Goal: Task Accomplishment & Management: Manage account settings

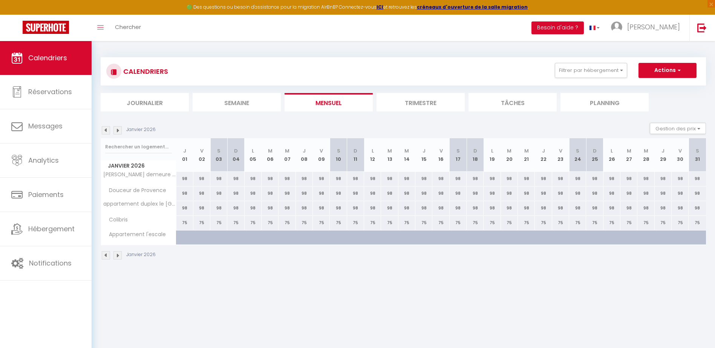
click at [185, 238] on div at bounding box center [190, 242] width 17 height 14
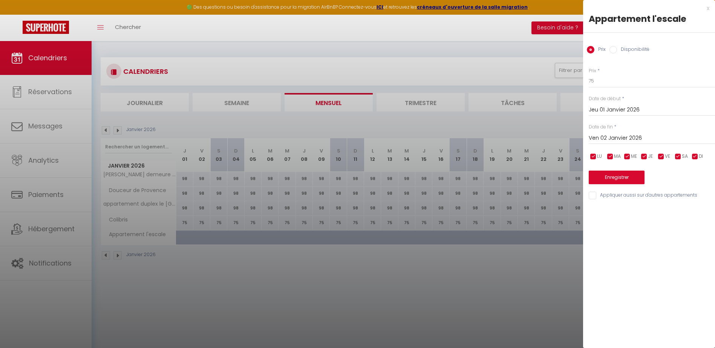
click at [618, 137] on input "Ven 02 Janvier 2026" at bounding box center [652, 138] width 126 height 10
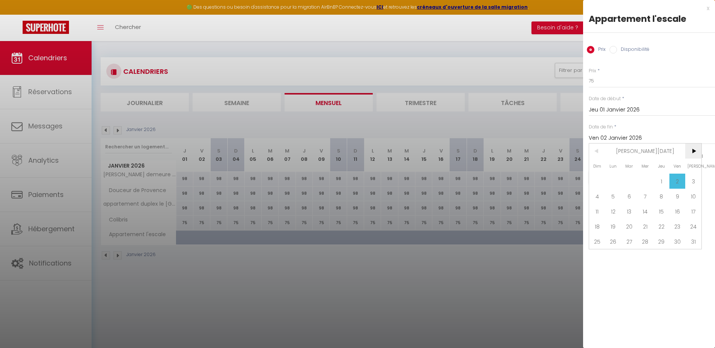
click at [693, 152] on span ">" at bounding box center [693, 151] width 16 height 15
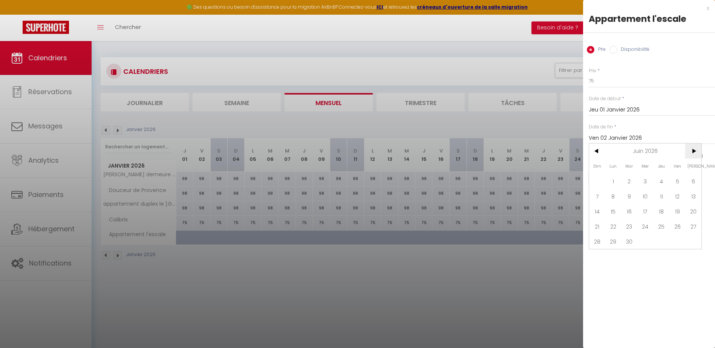
click at [693, 152] on span ">" at bounding box center [693, 151] width 16 height 15
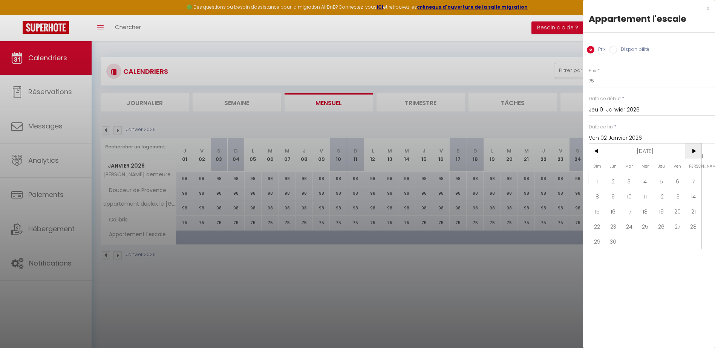
click at [693, 152] on span ">" at bounding box center [693, 151] width 16 height 15
click at [662, 241] on span "31" at bounding box center [661, 241] width 16 height 15
type input "Jeu 31 Décembre 2026"
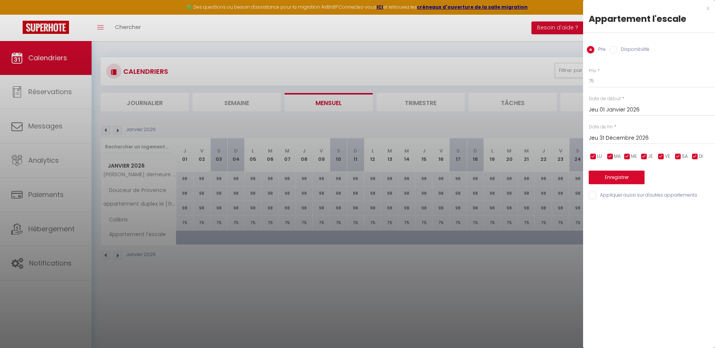
click at [613, 51] on input "Disponibilité" at bounding box center [614, 50] width 8 height 8
radio input "true"
click at [593, 49] on input "Prix" at bounding box center [591, 50] width 8 height 8
radio input "true"
radio input "false"
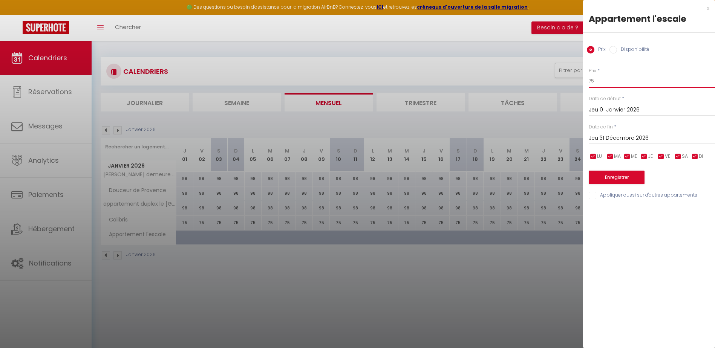
click at [596, 82] on input "75" at bounding box center [652, 81] width 126 height 14
type input "7"
type input "68"
click at [624, 180] on button "Enregistrer" at bounding box center [617, 178] width 56 height 14
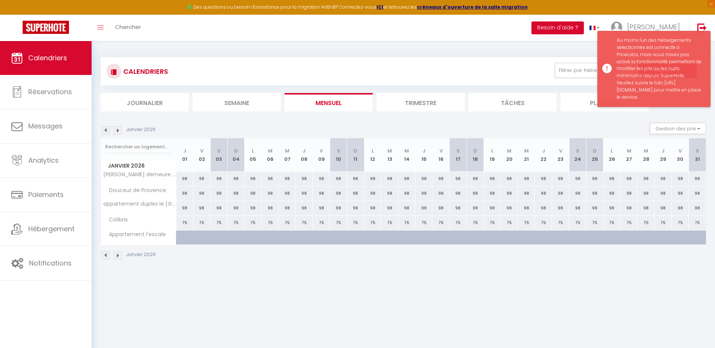
click at [646, 101] on div "Au moins l'un des hébergements sélectionnés est connecté à PriceLabs, mais vous…" at bounding box center [660, 69] width 86 height 64
